Goal: Information Seeking & Learning: Learn about a topic

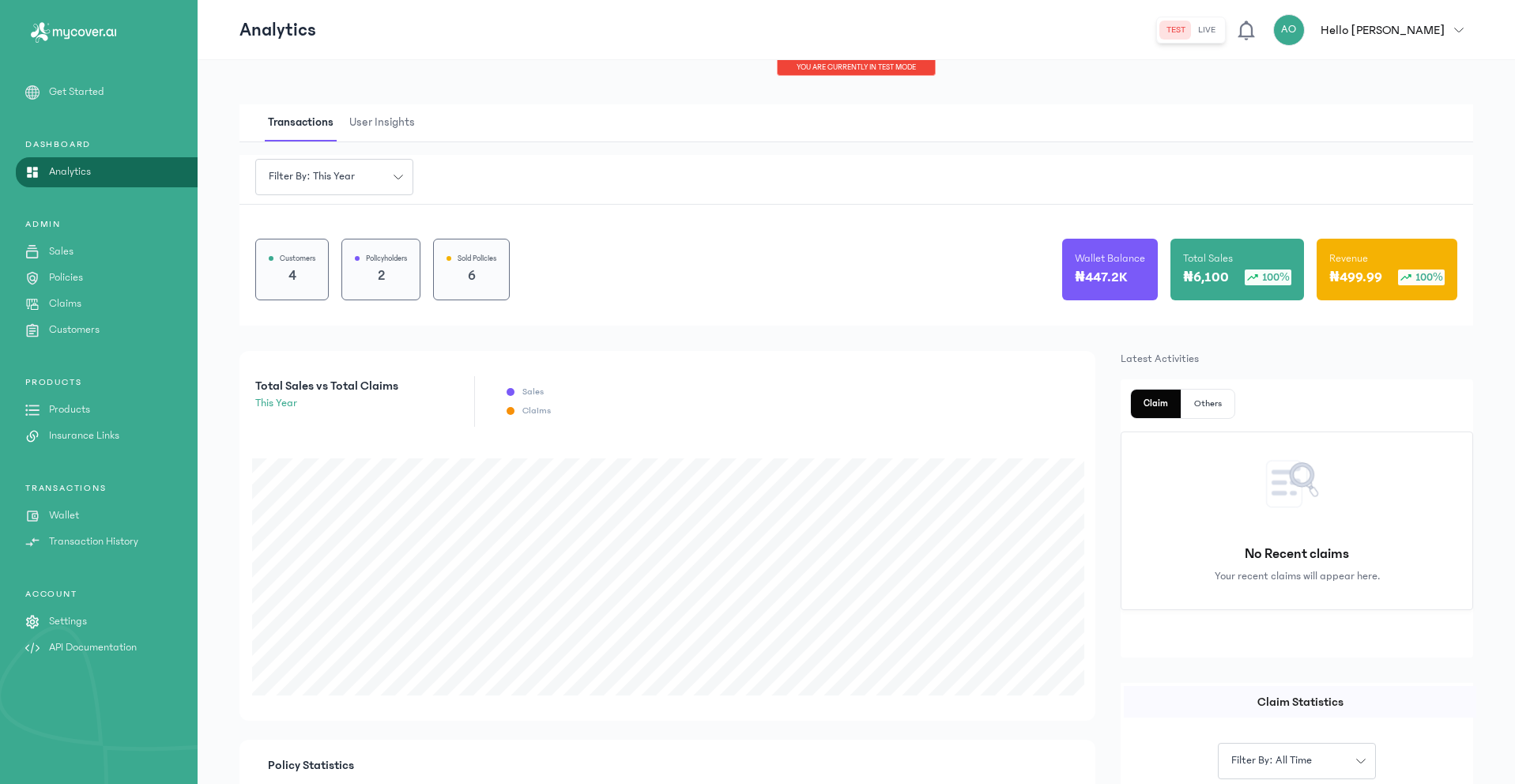
click at [75, 410] on p "Products" at bounding box center [69, 410] width 41 height 17
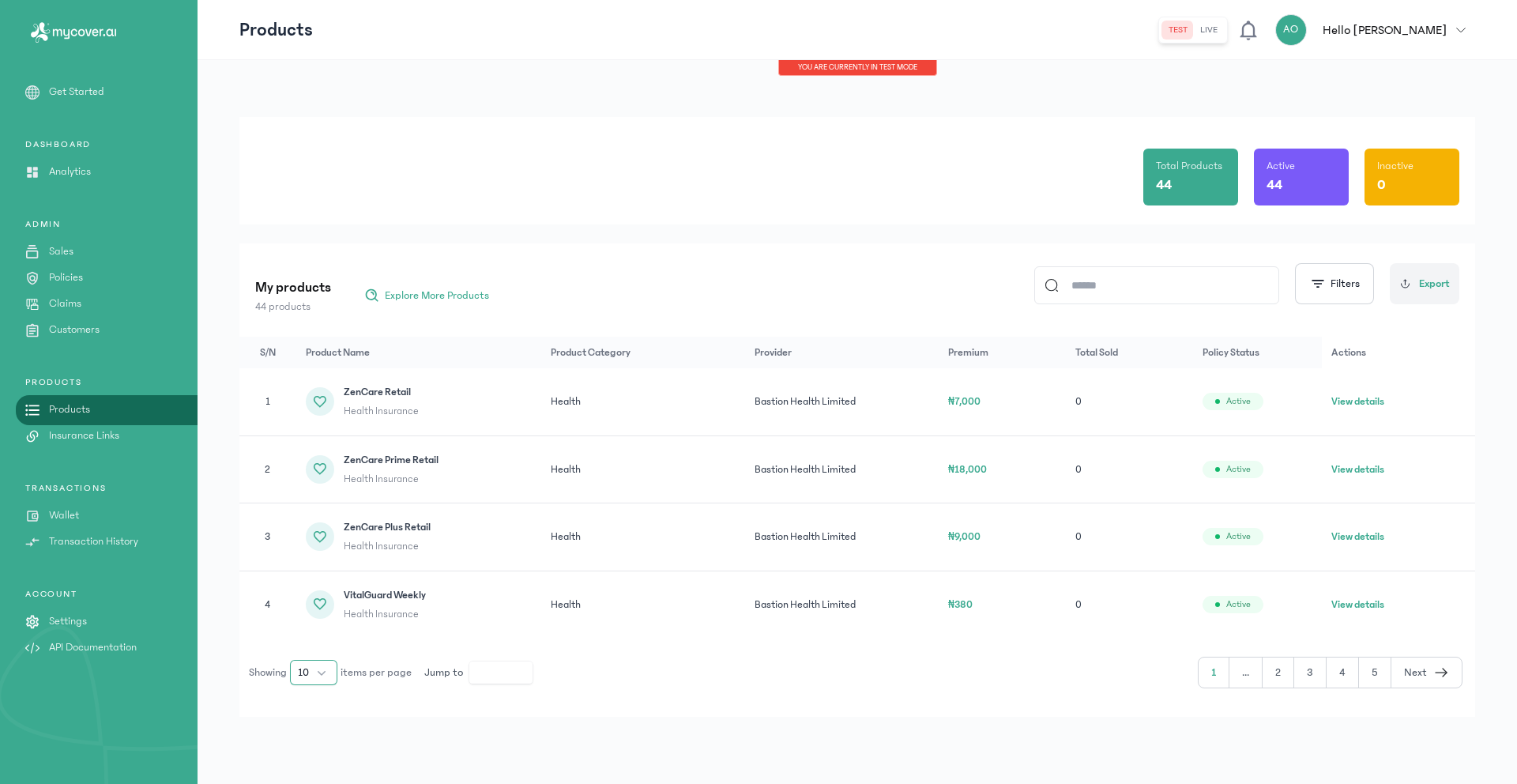
click at [331, 677] on button "10" at bounding box center [313, 672] width 47 height 26
click at [326, 640] on li "100" at bounding box center [314, 637] width 41 height 26
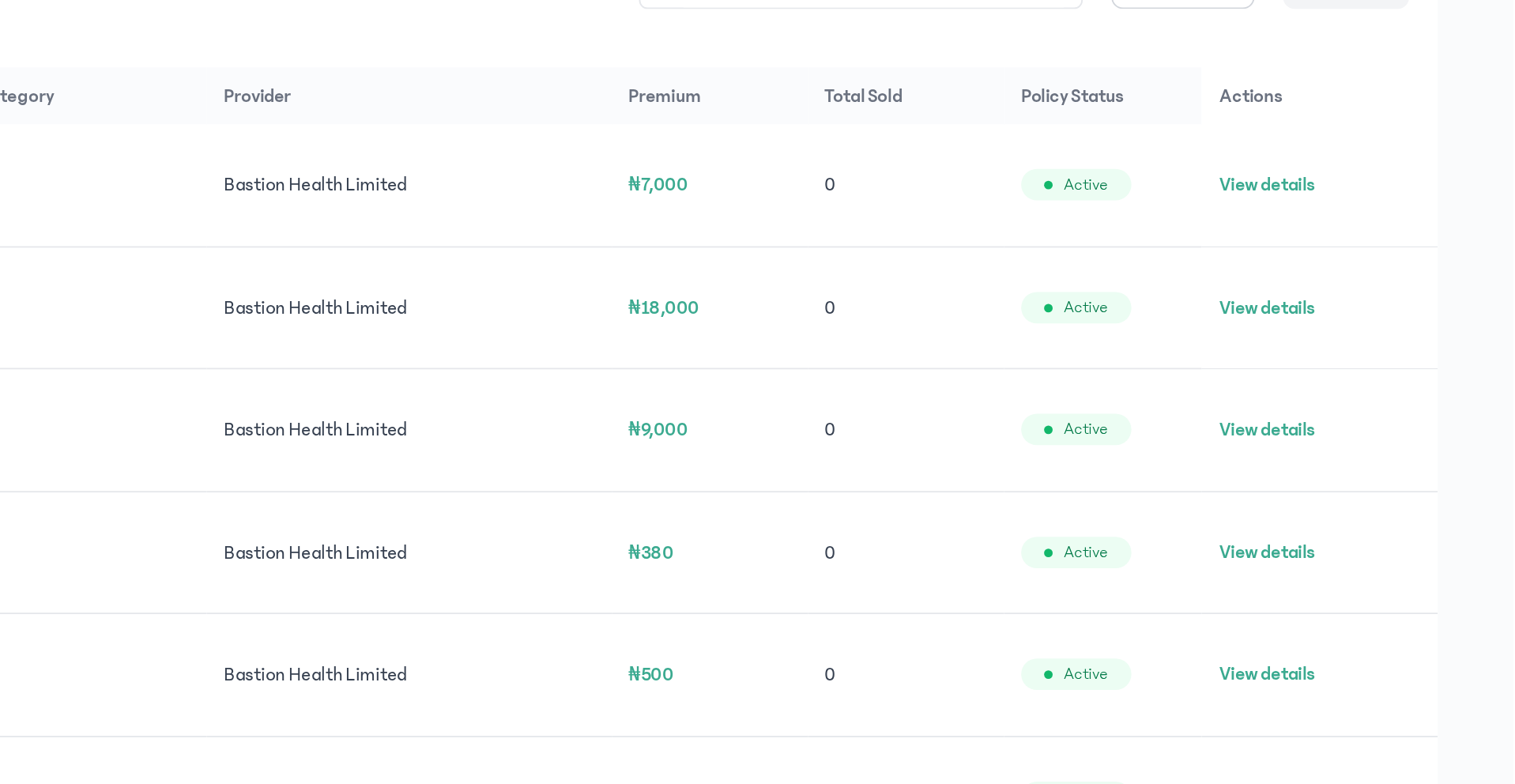
click at [1392, 400] on button "View details" at bounding box center [1379, 401] width 53 height 16
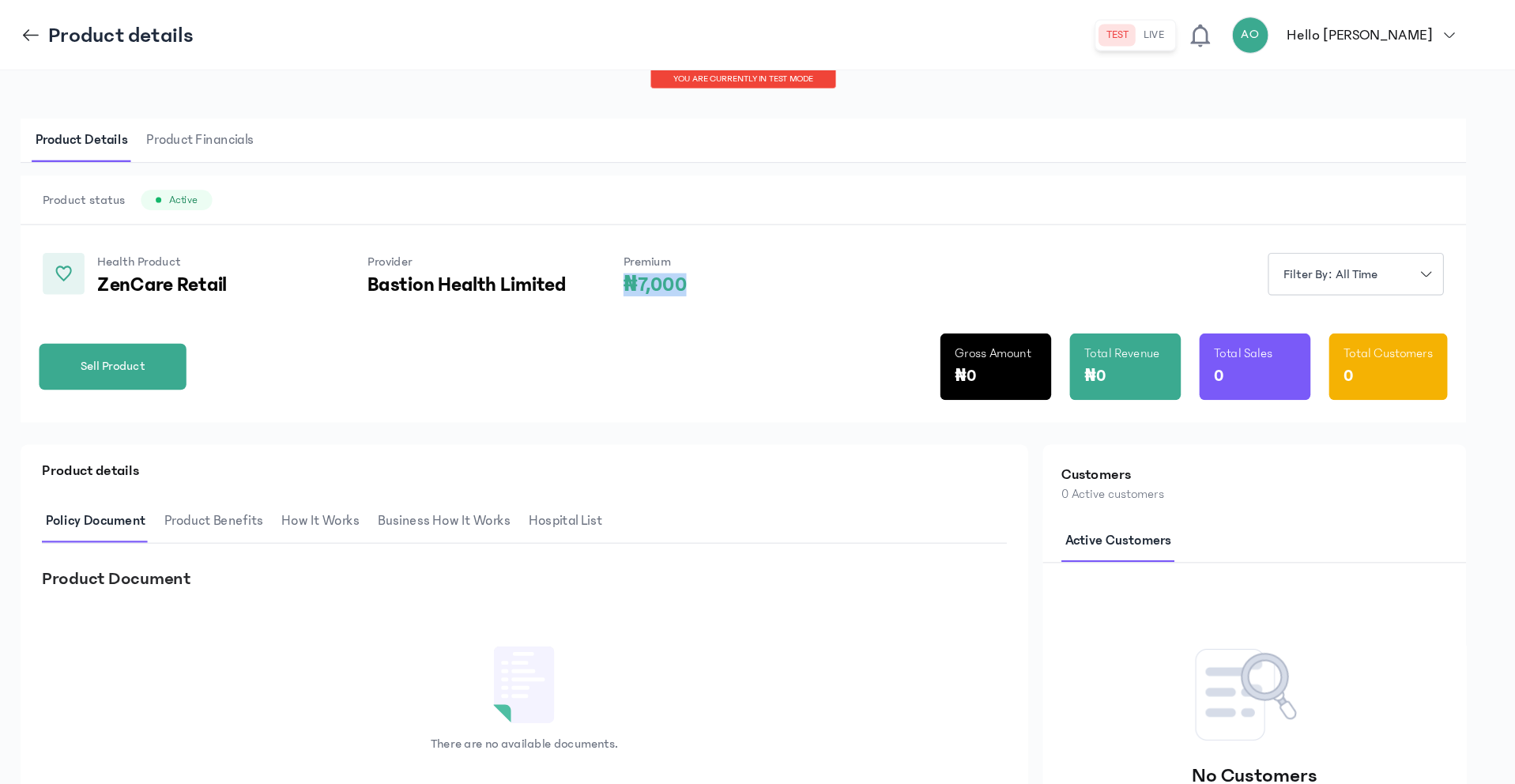
drag, startPoint x: 755, startPoint y: 238, endPoint x: 838, endPoint y: 246, distance: 83.4
click at [838, 246] on div "Health Product ZenCare Retail Provider Bastion Health Limited Premium ₦7,000 Fi…" at bounding box center [856, 222] width 1234 height 61
drag, startPoint x: 533, startPoint y: 242, endPoint x: 703, endPoint y: 244, distance: 170.0
click at [703, 244] on div "Health Product ZenCare Retail Provider Bastion Health Limited Premium ₦7,000" at bounding box center [533, 234] width 550 height 37
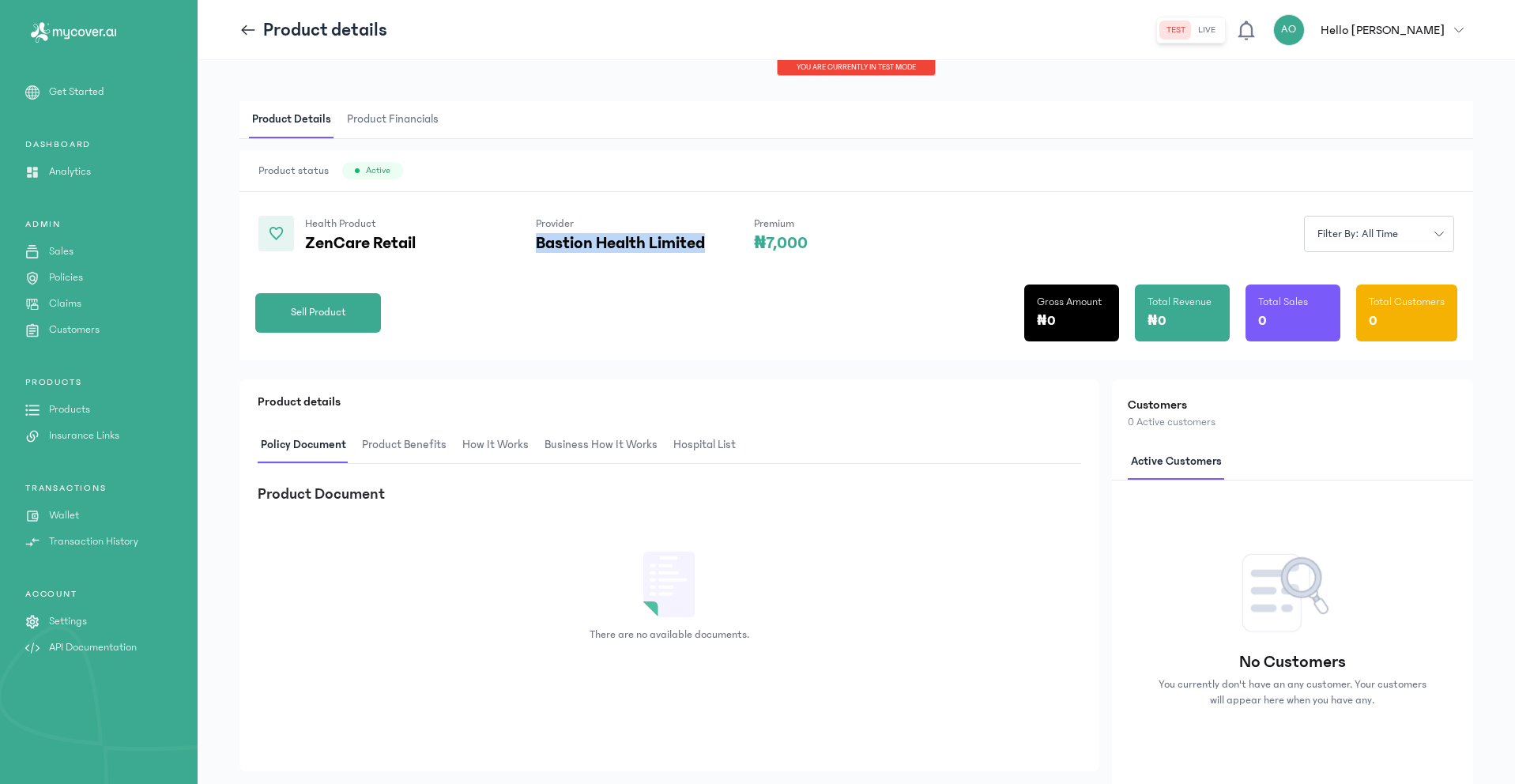
click at [567, 247] on p "Bastion Health Limited" at bounding box center [620, 243] width 169 height 19
click at [252, 35] on icon at bounding box center [248, 30] width 17 height 17
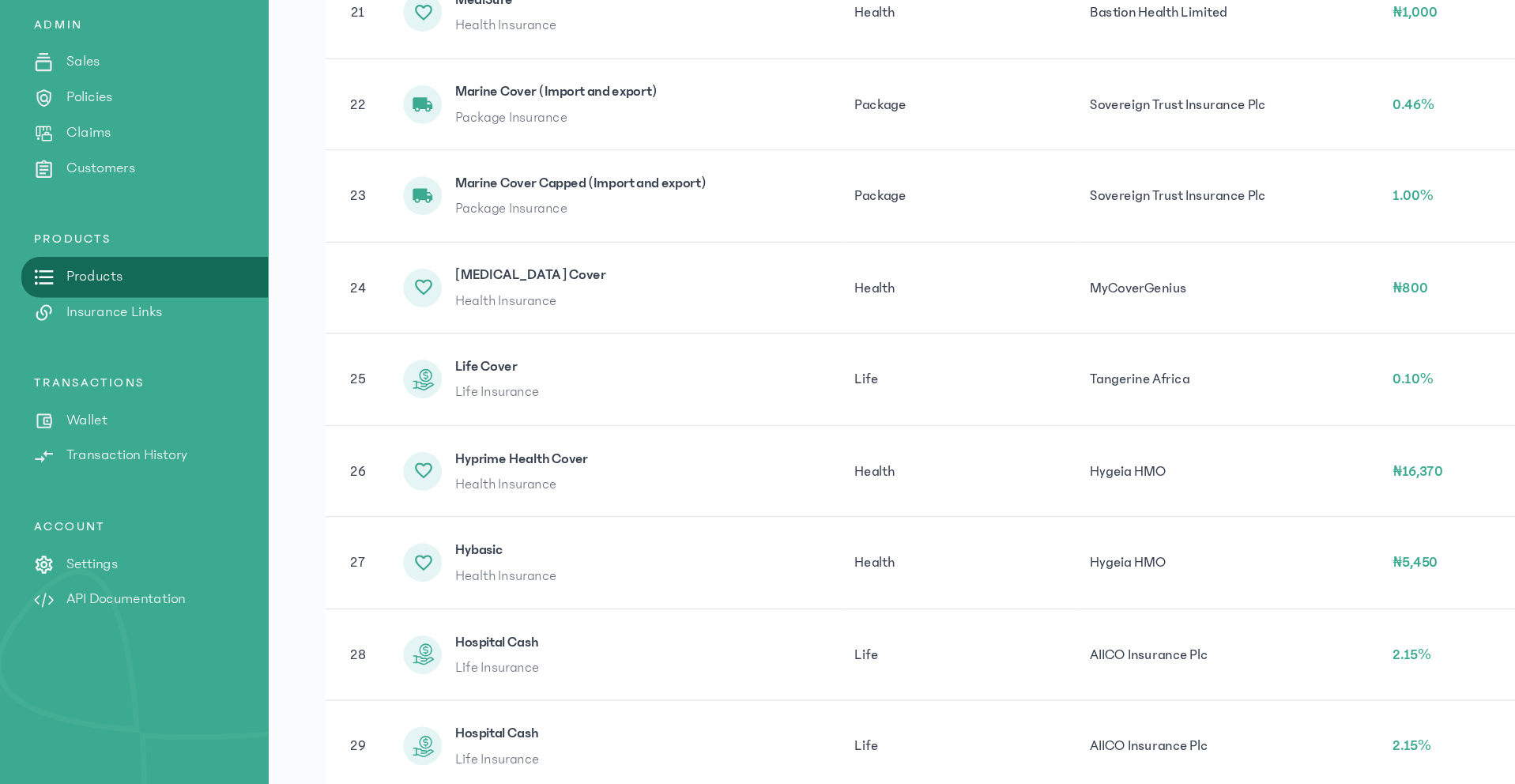
scroll to position [1542, 0]
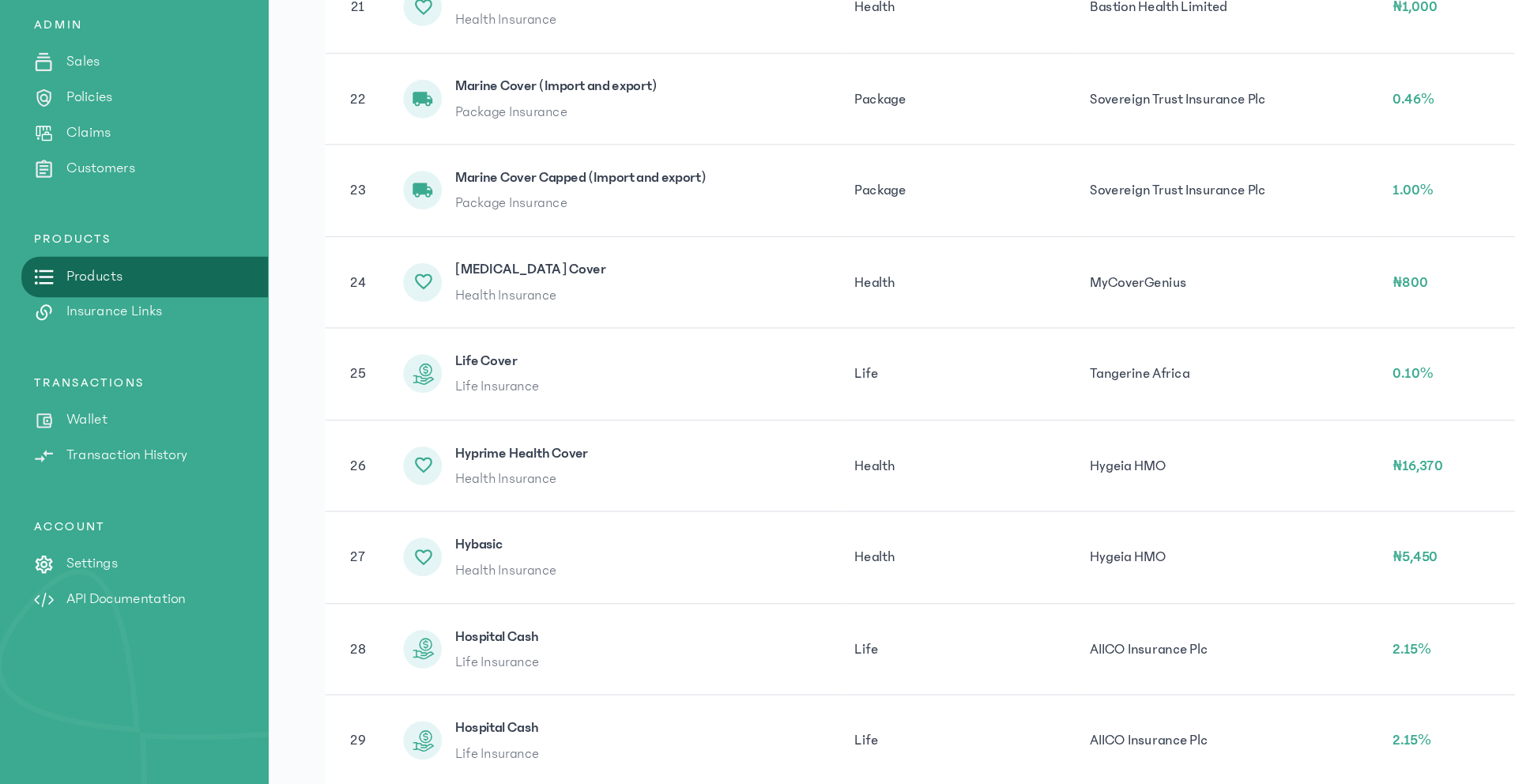
click at [835, 415] on td "MyCoverGenius" at bounding box center [905, 414] width 224 height 68
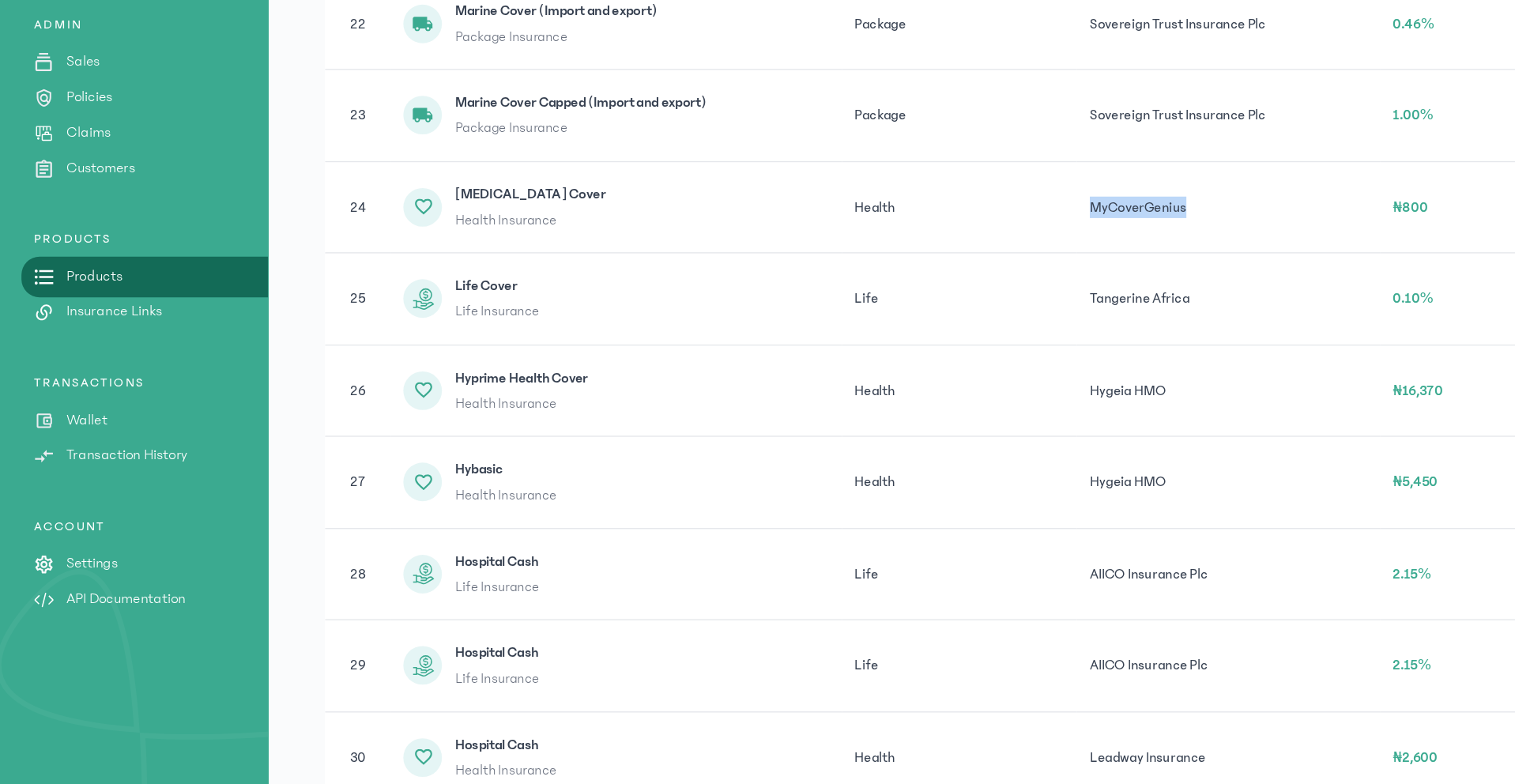
scroll to position [1596, 0]
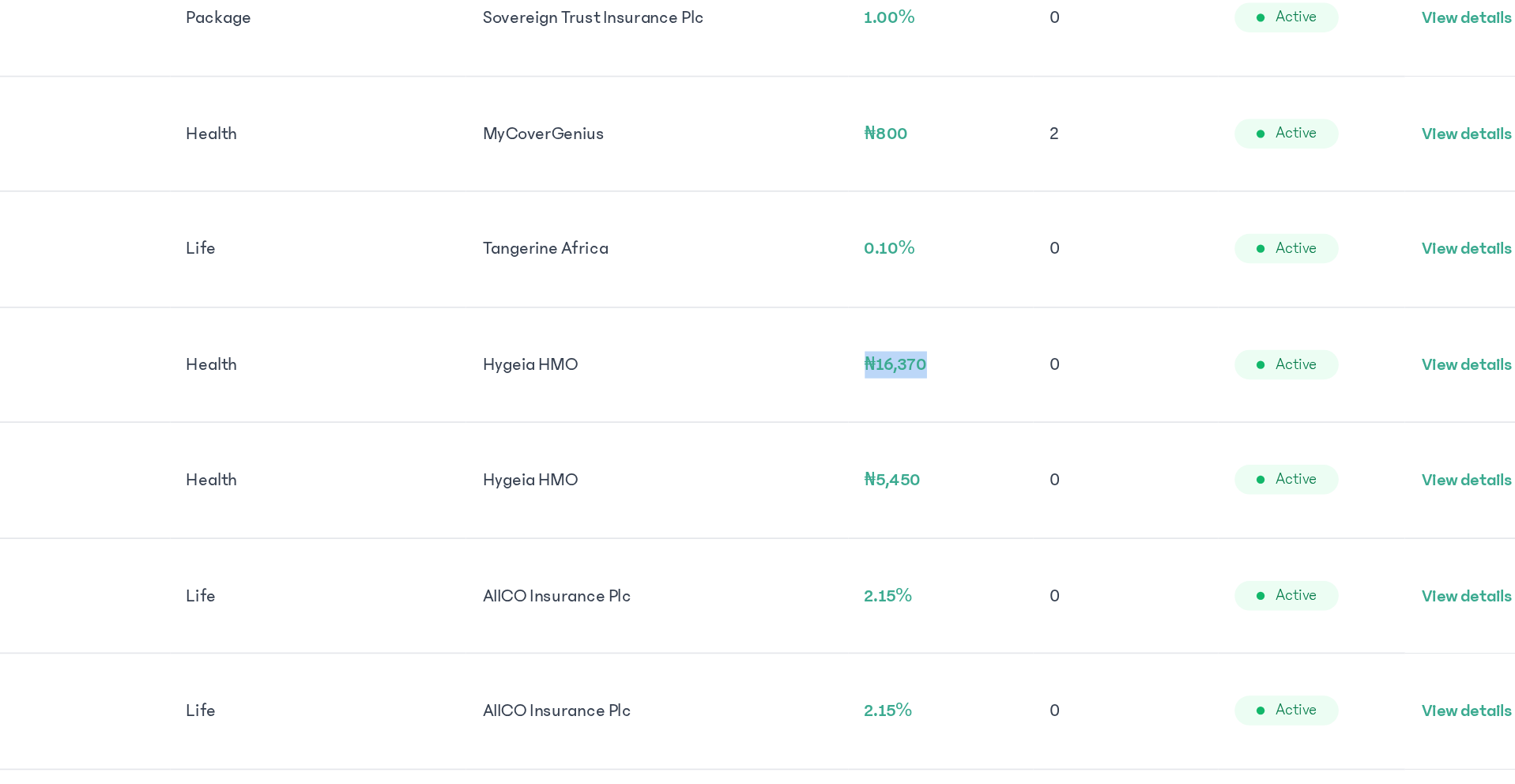
drag, startPoint x: 1033, startPoint y: 494, endPoint x: 1083, endPoint y: 492, distance: 50.0
click at [1083, 492] on td "₦16,370" at bounding box center [1071, 494] width 108 height 68
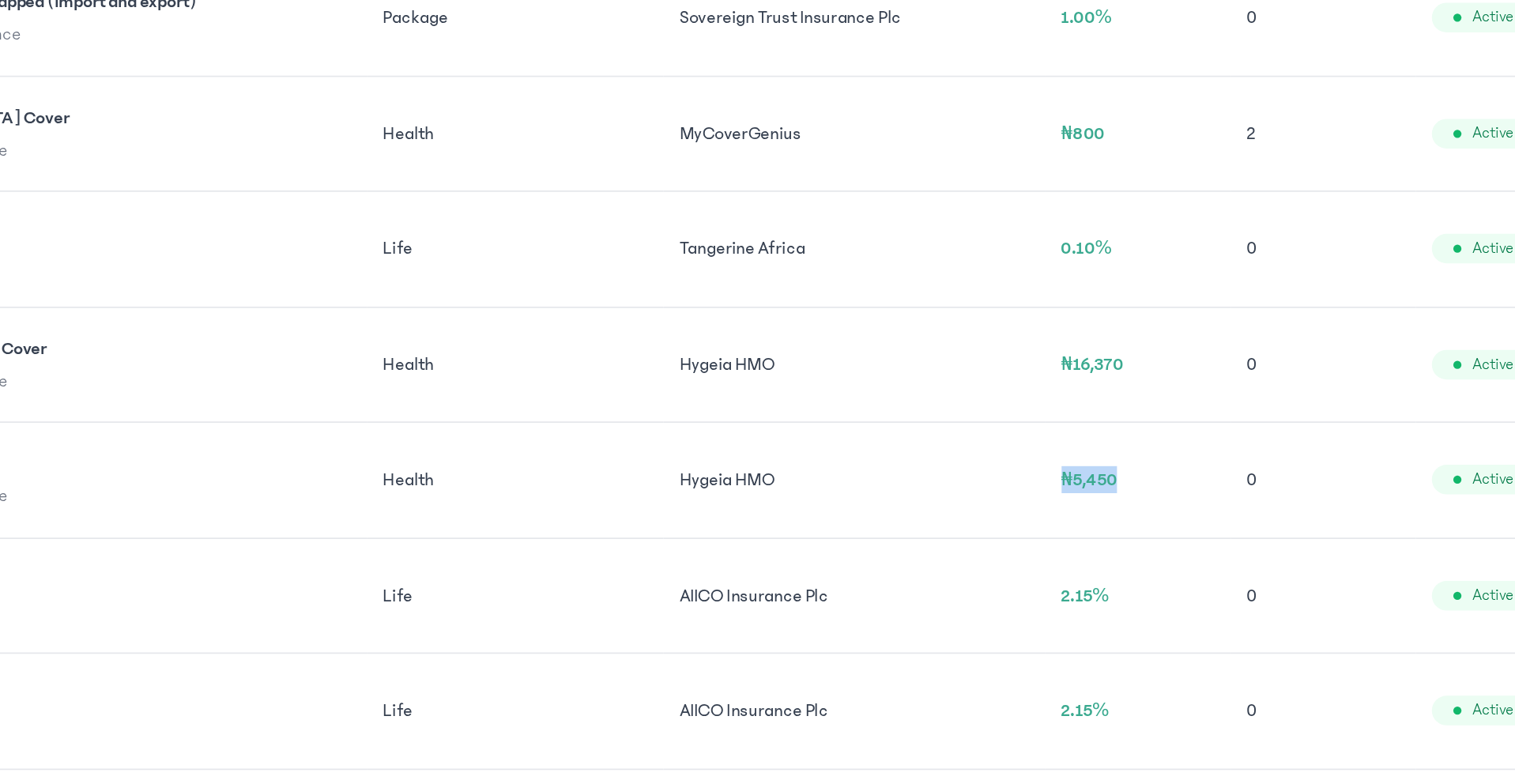
drag, startPoint x: 1034, startPoint y: 563, endPoint x: 1063, endPoint y: 562, distance: 29.0
click at [1060, 562] on span "₦5,450" at bounding box center [1043, 561] width 33 height 11
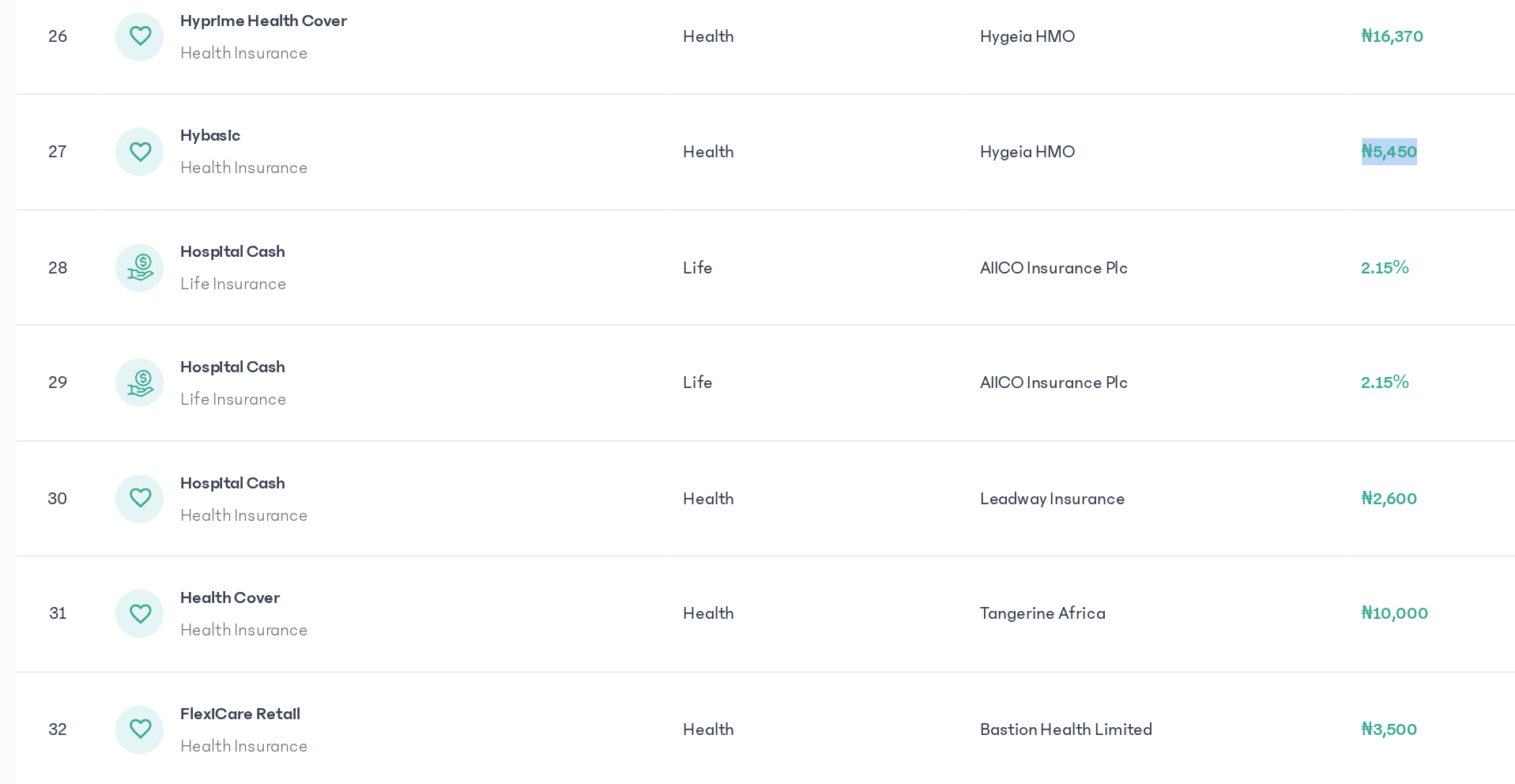
scroll to position [1746, 0]
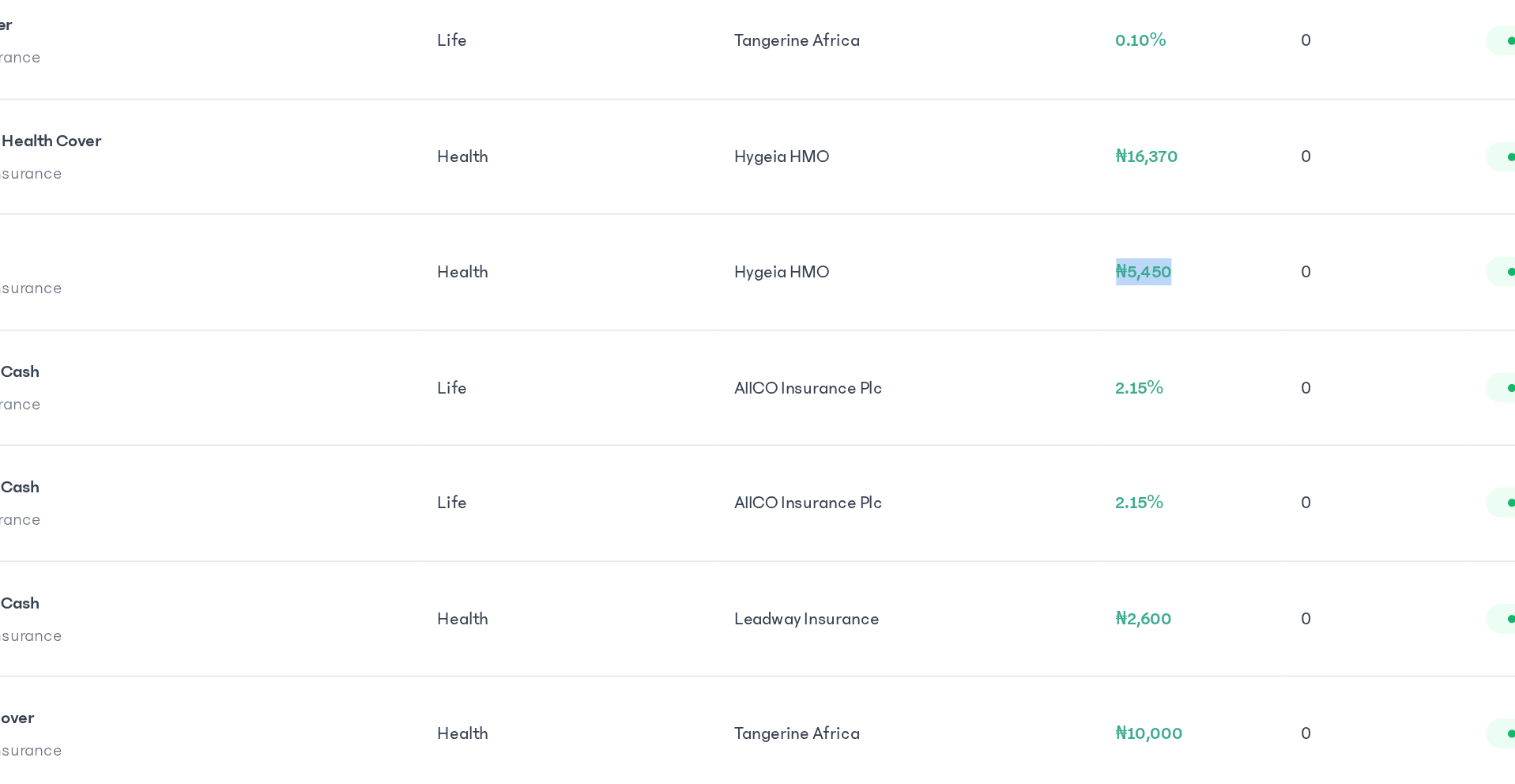
click at [1041, 412] on span "₦5,450" at bounding box center [1043, 411] width 33 height 11
drag, startPoint x: 1032, startPoint y: 411, endPoint x: 1086, endPoint y: 411, distance: 54.0
click at [1086, 411] on td "₦5,450" at bounding box center [1071, 412] width 108 height 68
